Goal: Information Seeking & Learning: Compare options

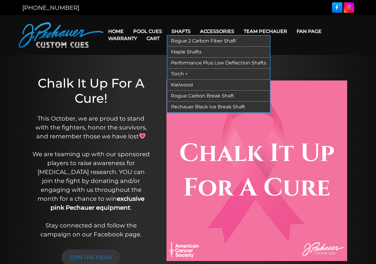
click at [184, 71] on link "Torch +" at bounding box center [218, 74] width 103 height 11
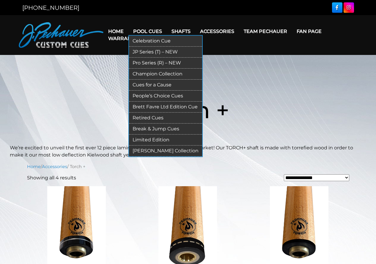
click at [141, 39] on link "Celebration Cue" at bounding box center [165, 41] width 73 height 11
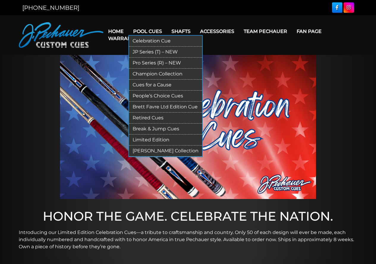
click at [151, 51] on link "JP Series (T) – NEW" at bounding box center [165, 52] width 73 height 11
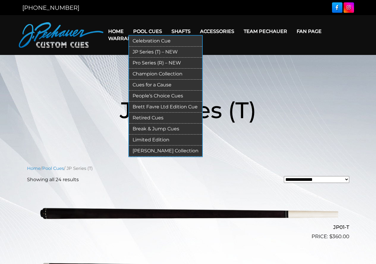
click at [149, 60] on link "Pro Series (R) – NEW" at bounding box center [165, 63] width 73 height 11
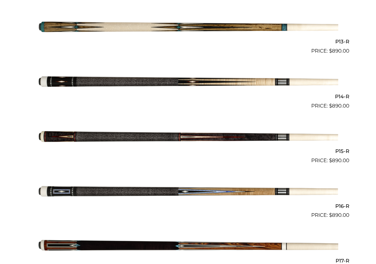
scroll to position [845, 0]
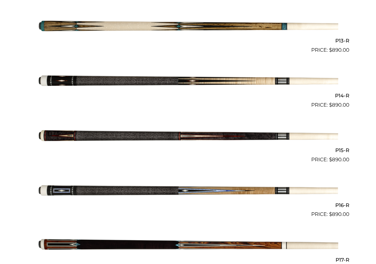
click at [197, 194] on img at bounding box center [188, 191] width 300 height 50
click at [197, 192] on img at bounding box center [188, 191] width 300 height 50
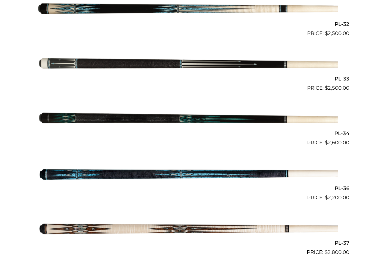
scroll to position [1465, 0]
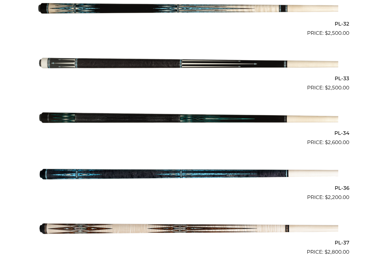
click at [232, 121] on img at bounding box center [188, 119] width 300 height 50
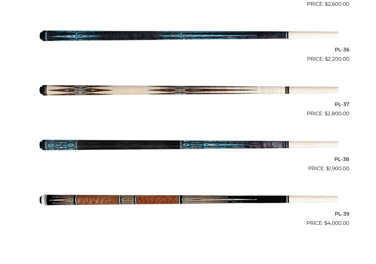
scroll to position [1605, 0]
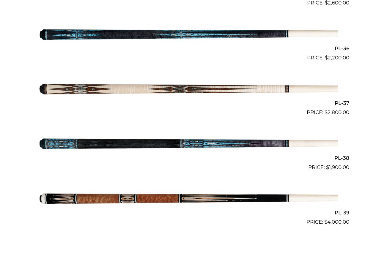
click at [157, 200] on img at bounding box center [188, 199] width 300 height 50
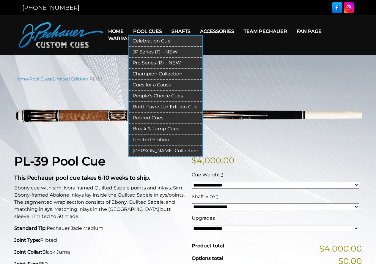
click at [154, 60] on link "Pro Series (R) – NEW" at bounding box center [165, 63] width 73 height 11
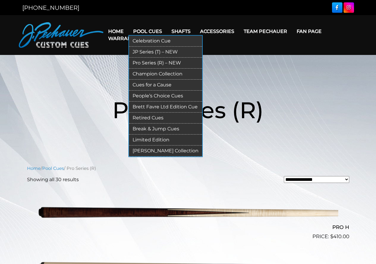
click at [163, 73] on link "Champion Collection" at bounding box center [165, 74] width 73 height 11
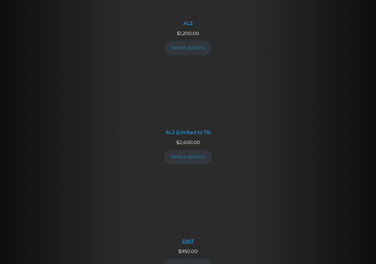
scroll to position [391, 0]
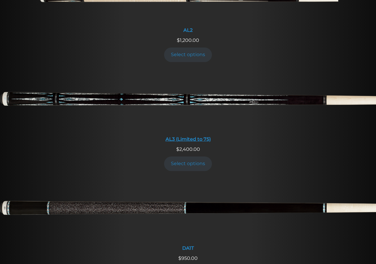
click at [152, 95] on img at bounding box center [188, 102] width 376 height 62
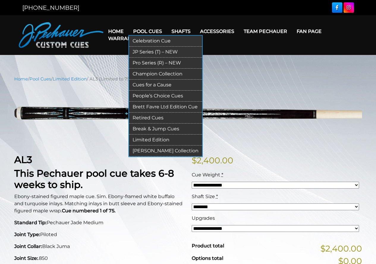
click at [164, 138] on link "Limited Edition" at bounding box center [165, 140] width 73 height 11
